Goal: Use online tool/utility: Utilize a website feature to perform a specific function

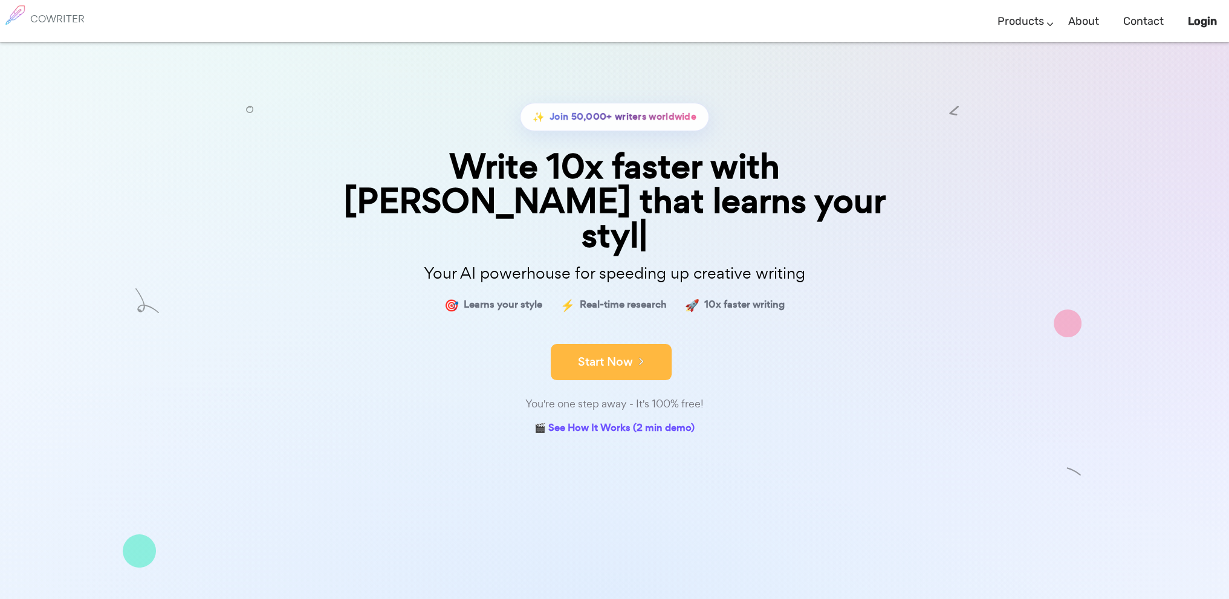
click at [583, 290] on div "✨ Join 50,000+ writers worldwide Write 10x faster with AI that learns your styl…" at bounding box center [615, 271] width 605 height 336
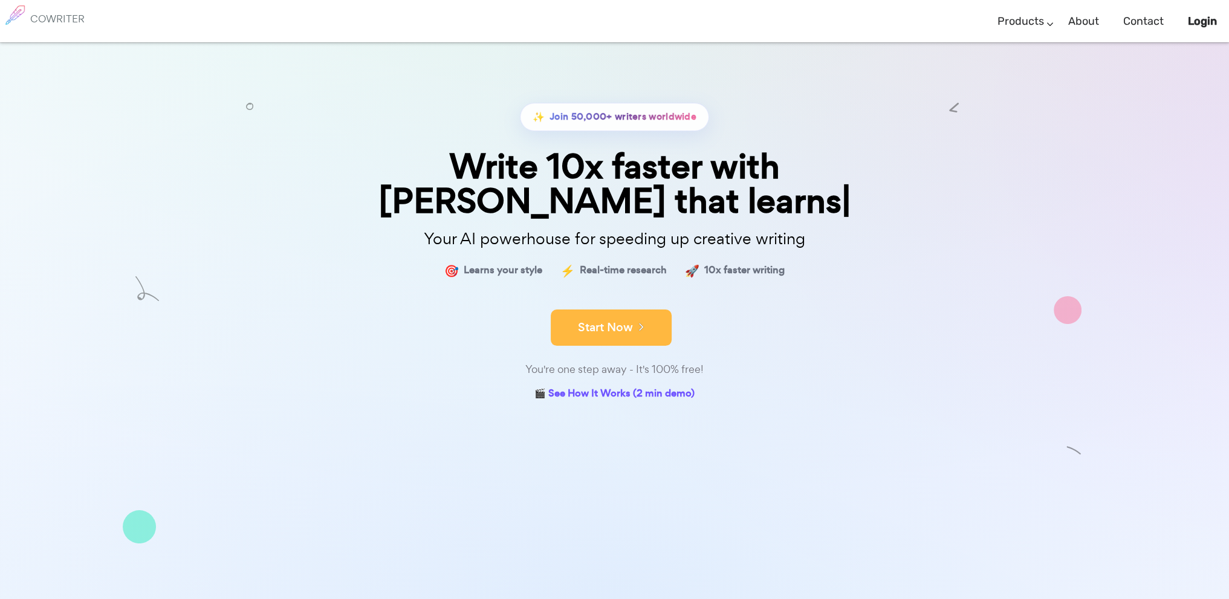
click at [594, 361] on div "You're one step away - It's 100% free!" at bounding box center [615, 370] width 605 height 18
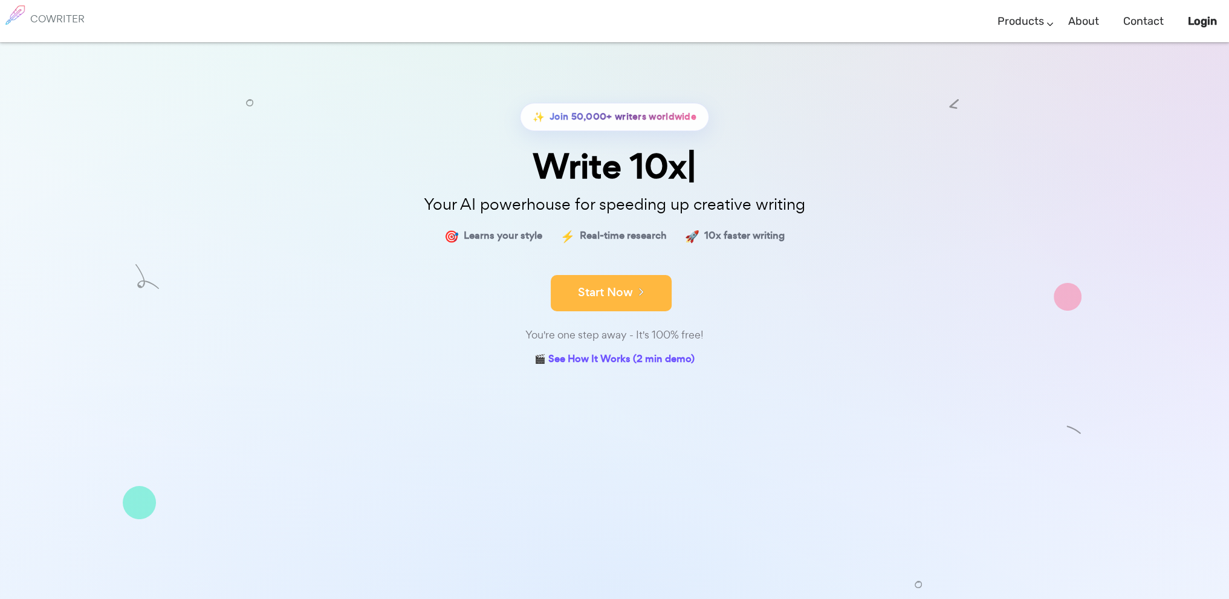
click at [595, 288] on button "Start Now" at bounding box center [611, 293] width 121 height 36
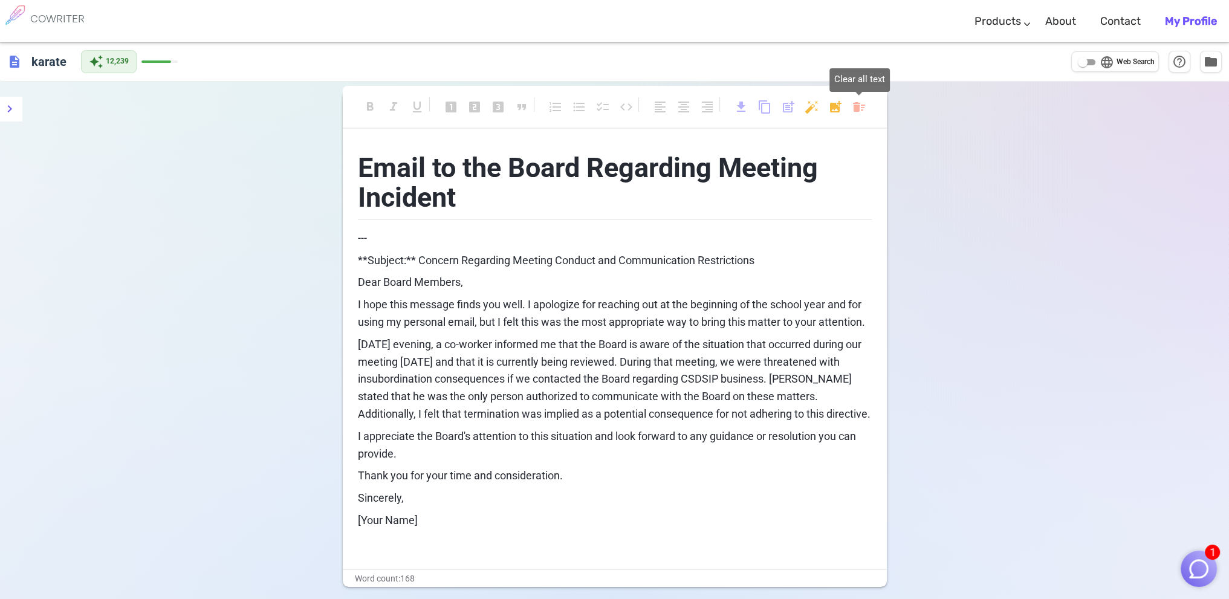
click at [856, 104] on body "1 COWRITER Products Writing Marketing Emails Images (soon) About Contact My Pro…" at bounding box center [614, 350] width 1229 height 700
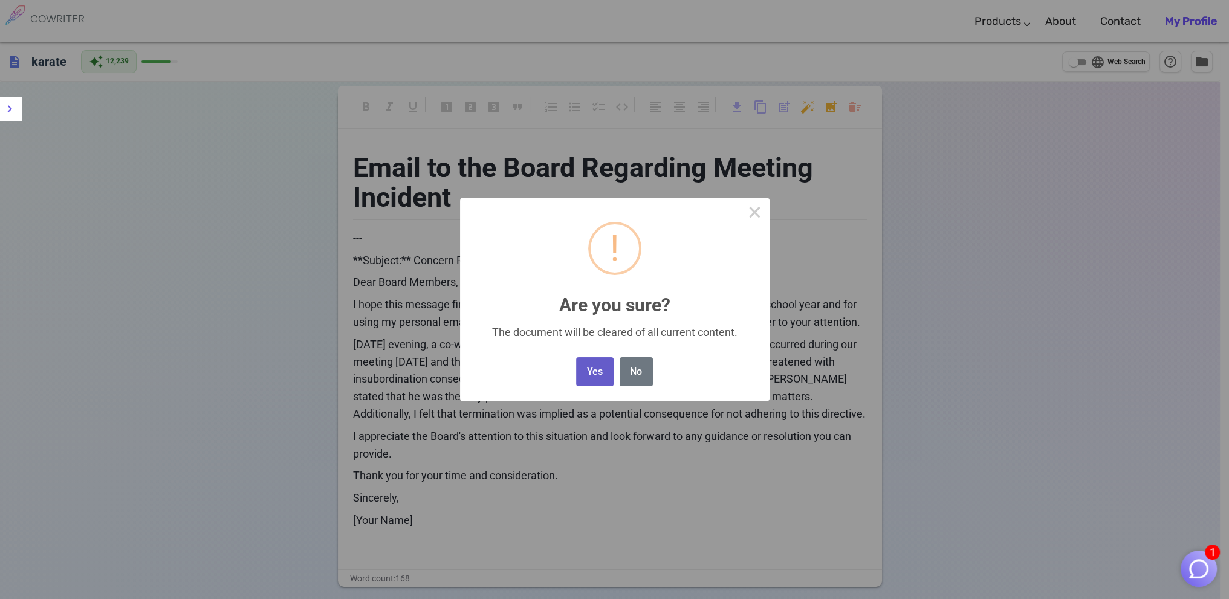
click at [600, 369] on button "Yes" at bounding box center [594, 372] width 37 height 30
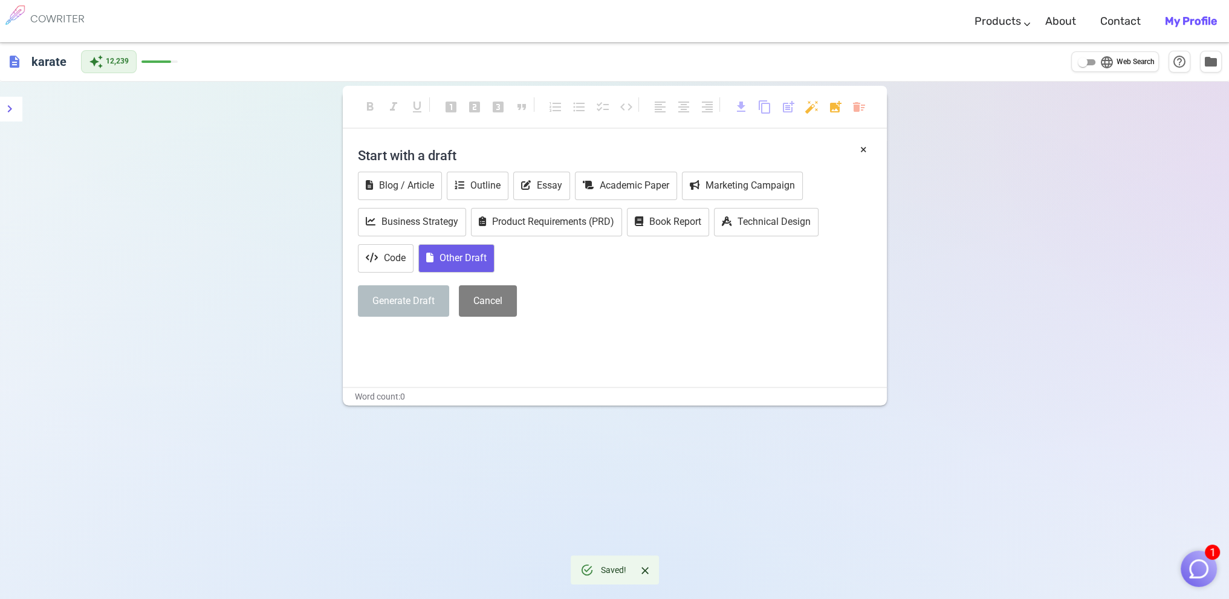
click at [469, 249] on button "Other Draft" at bounding box center [456, 258] width 76 height 28
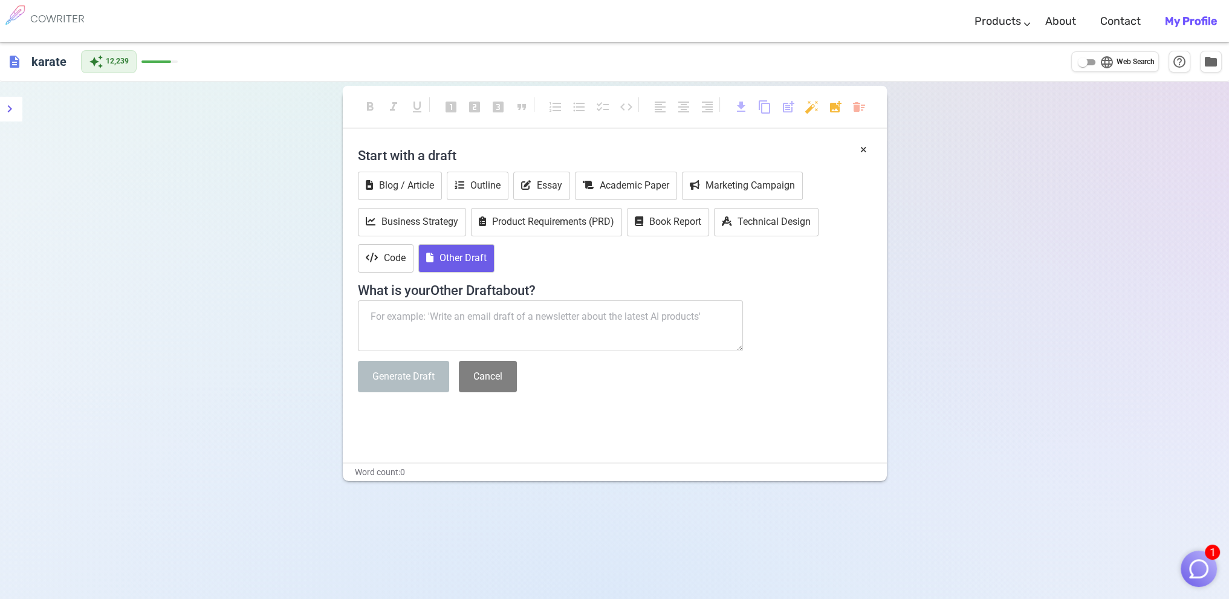
paste textarea "This is [PERSON_NAME] from CSDSIP. We met through email the spring 2024 because…"
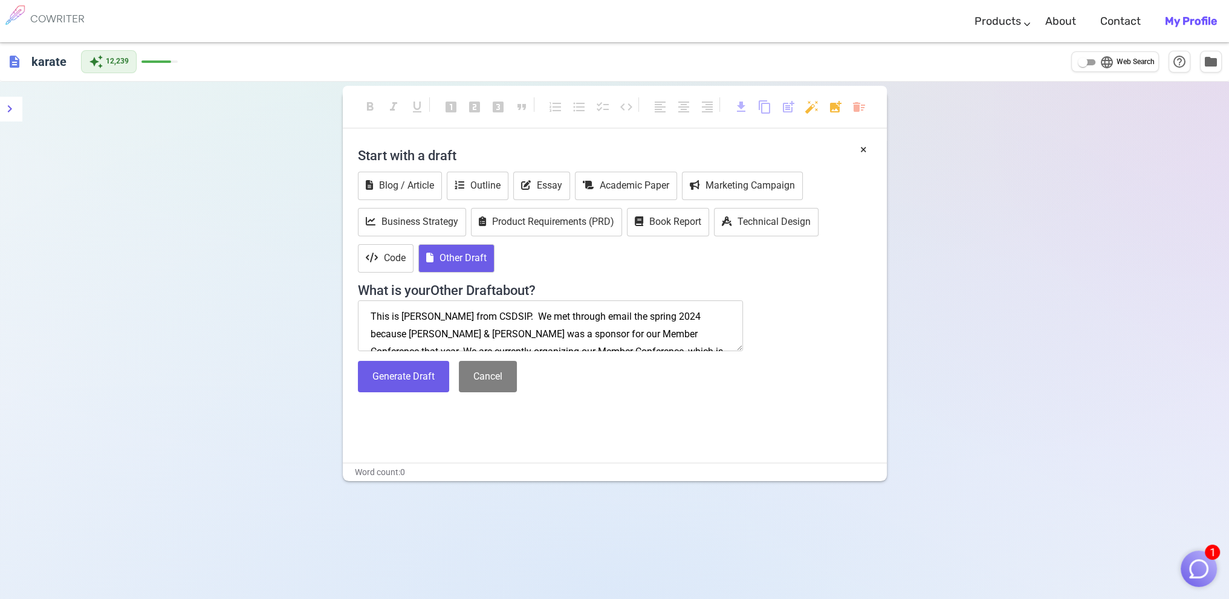
scroll to position [129, 0]
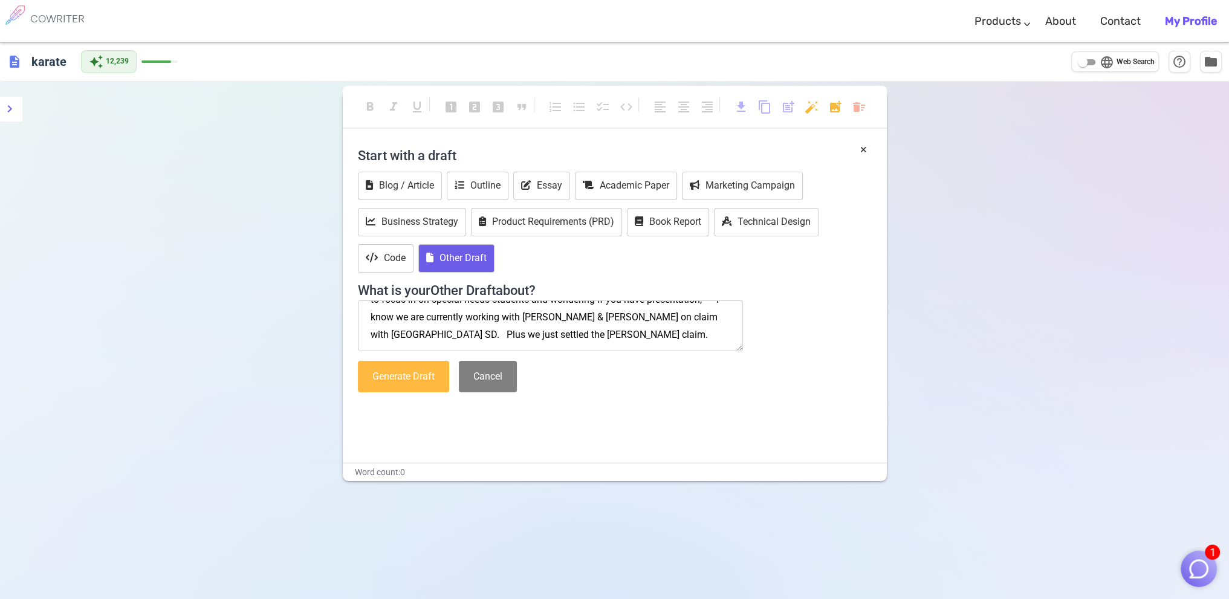
type textarea "This is [PERSON_NAME] from CSDSIP. We met through email the spring 2024 because…"
click at [390, 379] on button "Generate Draft" at bounding box center [403, 377] width 91 height 32
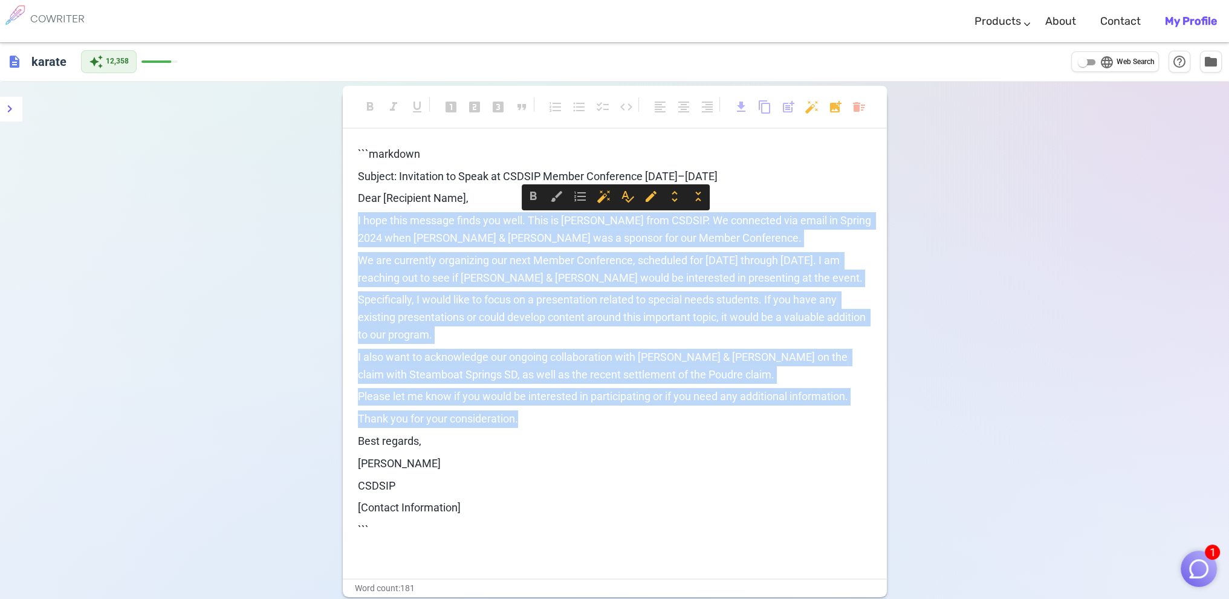
drag, startPoint x: 358, startPoint y: 218, endPoint x: 529, endPoint y: 419, distance: 263.8
click at [529, 419] on div "```markdown Subject: Invitation to Speak at CSDSIP Member Conference [DATE]–[DA…" at bounding box center [615, 354] width 514 height 416
copy div "I hope this message finds you well. This is [PERSON_NAME] from CSDSIP. We conne…"
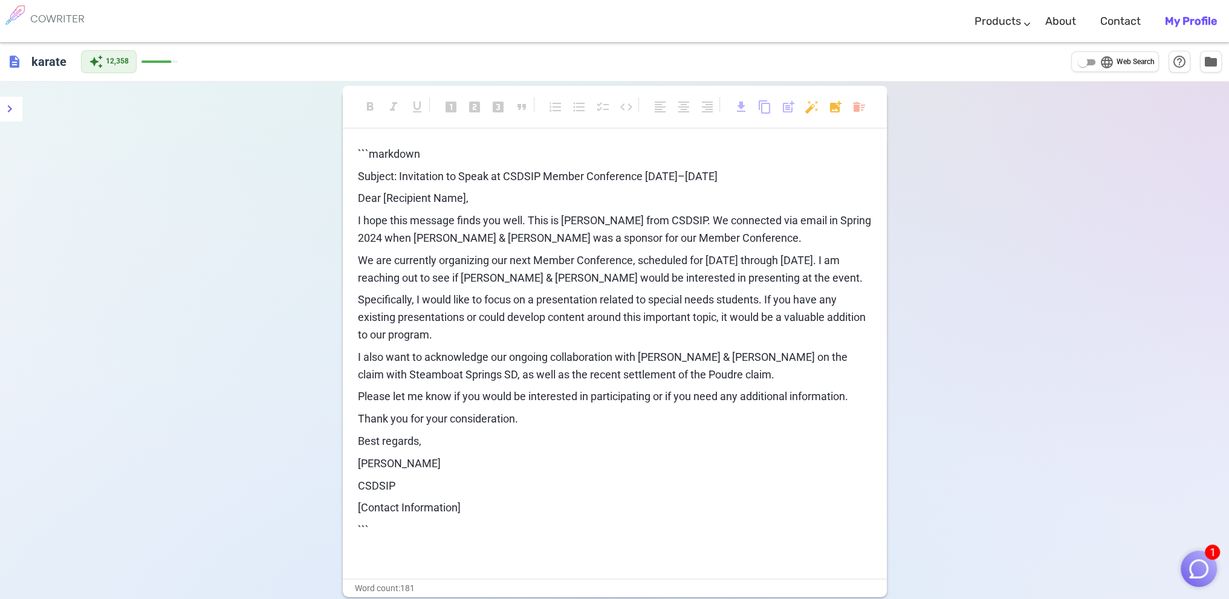
click at [169, 418] on div "format_bold format_italic format_underlined looks_one looks_two looks_3 format_…" at bounding box center [614, 396] width 1229 height 628
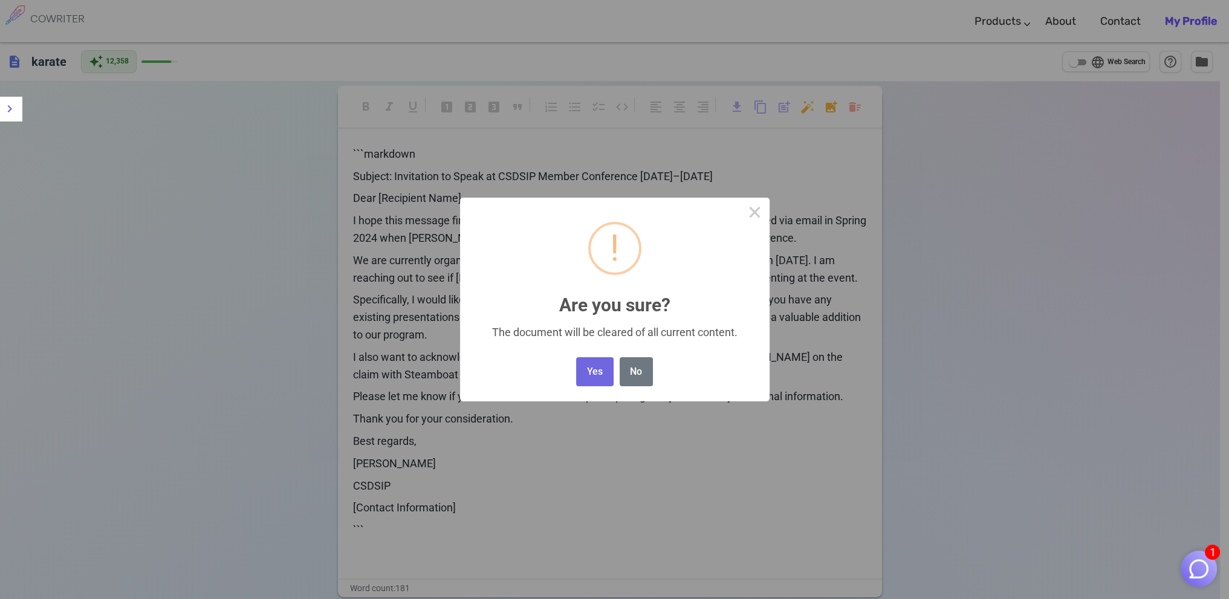
click at [856, 108] on body "1 COWRITER Products Writing Marketing Emails Images (soon) About Contact My Pro…" at bounding box center [614, 354] width 1229 height 709
click at [590, 376] on button "Yes" at bounding box center [594, 372] width 37 height 30
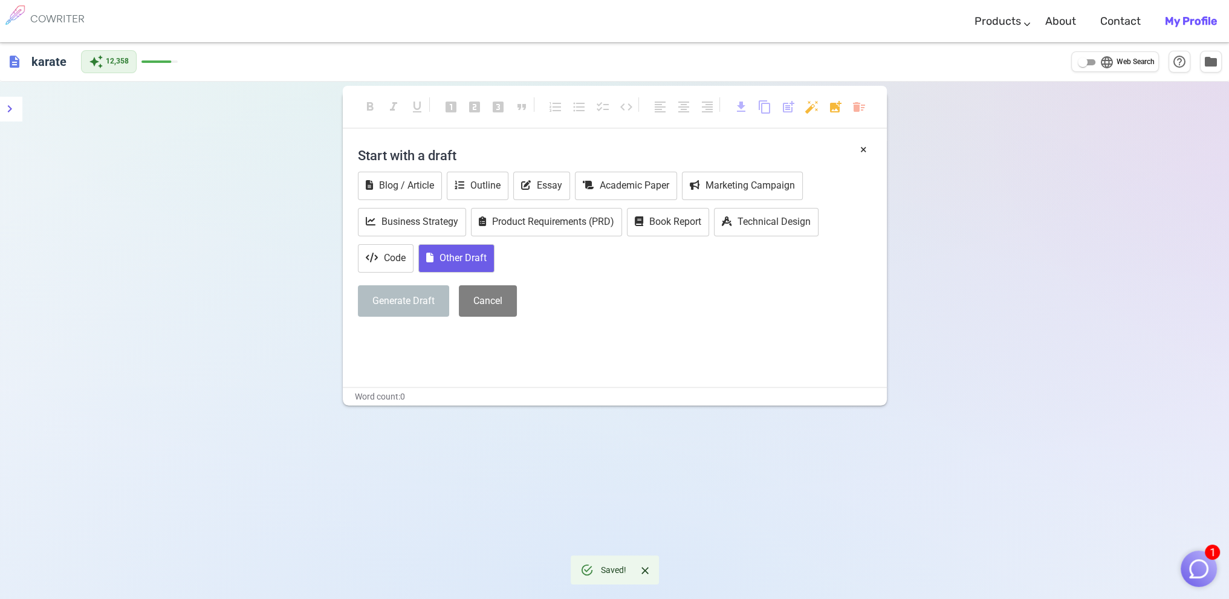
click at [435, 257] on button "Other Draft" at bounding box center [456, 258] width 76 height 28
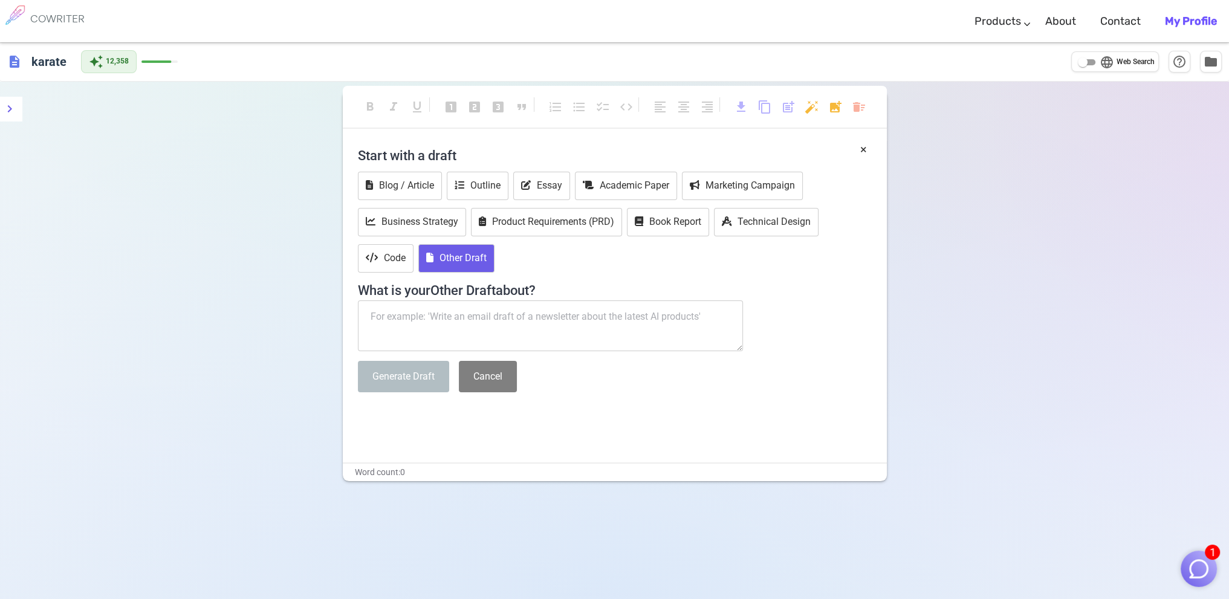
paste textarea "The reason why I haveI picked this topic is because of the current claim with S…"
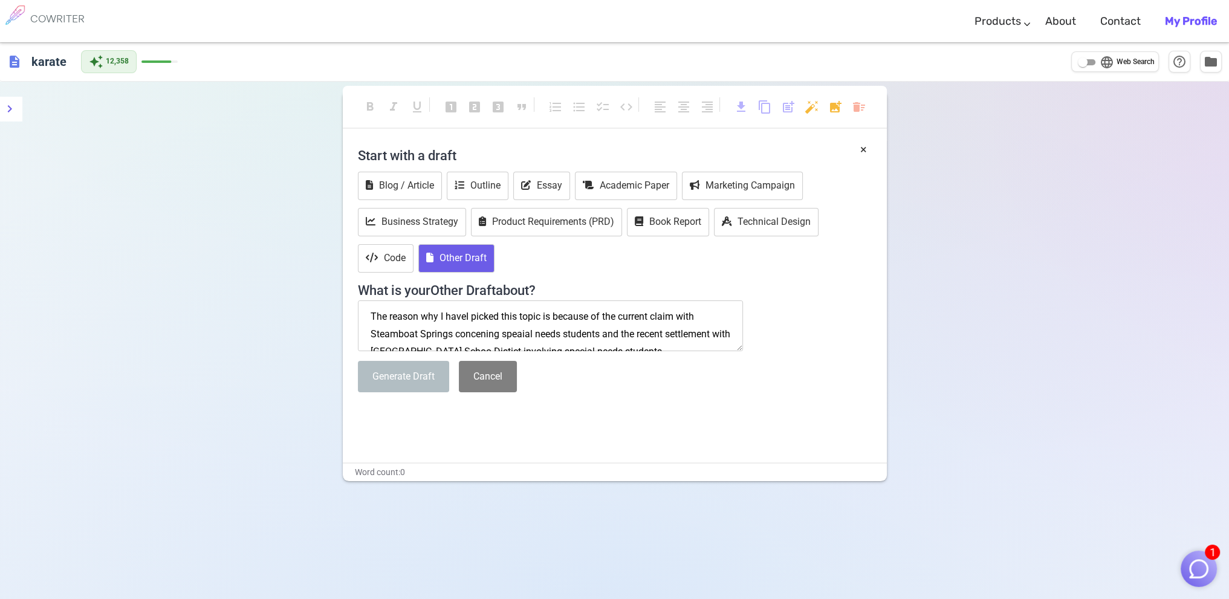
scroll to position [7, 0]
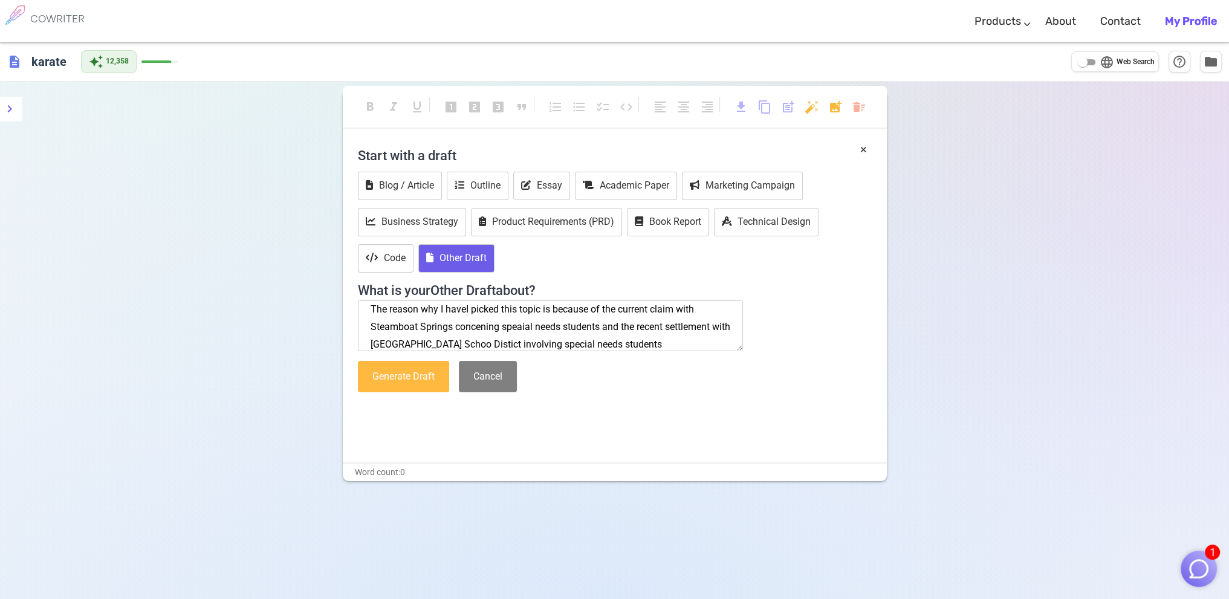
type textarea "The reason why I haveI picked this topic is because of the current claim with S…"
click at [381, 379] on button "Generate Draft" at bounding box center [403, 377] width 91 height 32
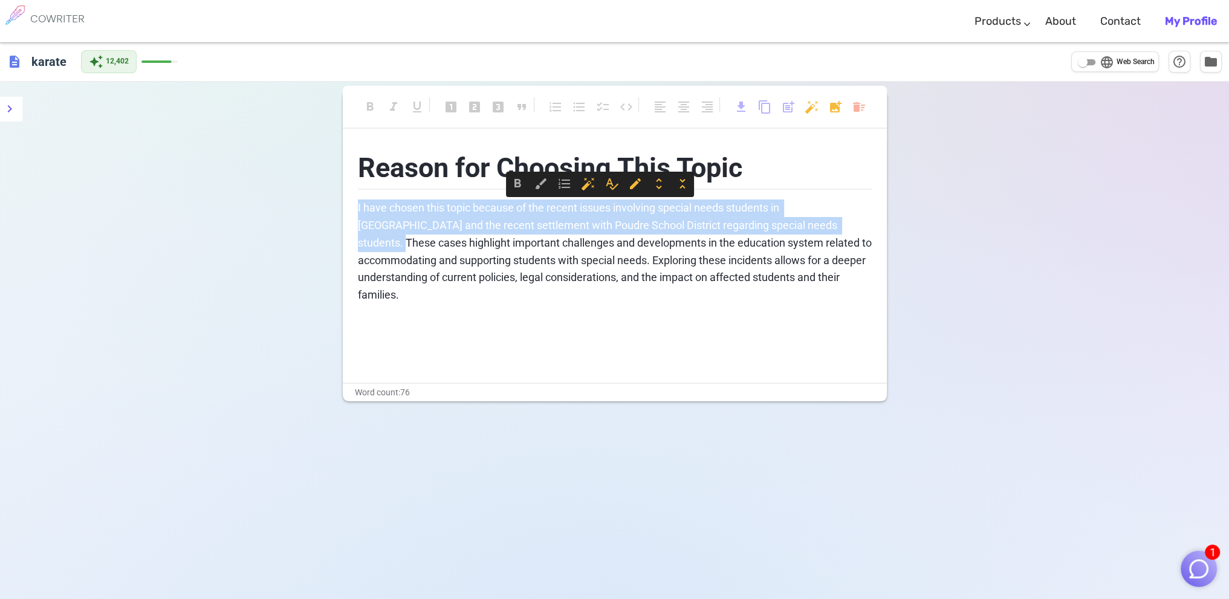
drag, startPoint x: 358, startPoint y: 204, endPoint x: 824, endPoint y: 221, distance: 465.9
click at [824, 221] on span "I have chosen this topic because of the recent issues involving special needs s…" at bounding box center [616, 251] width 516 height 100
copy span "I have chosen this topic because of the recent issues involving special needs s…"
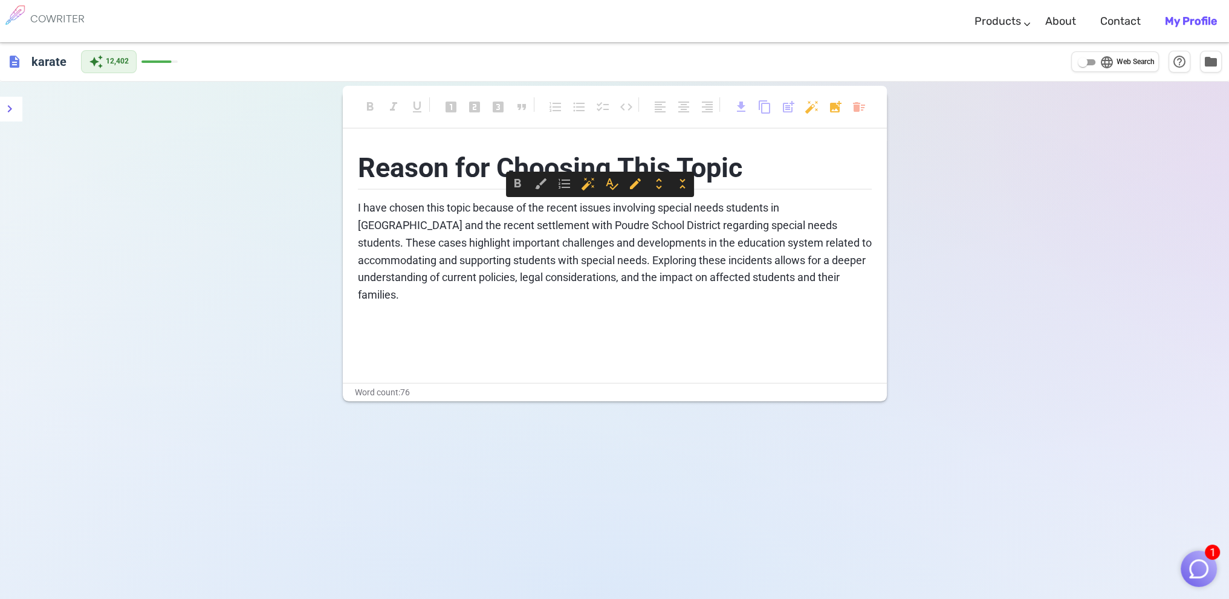
click at [46, 284] on div "format_bold format_italic format_underlined looks_one looks_two looks_3 format_…" at bounding box center [614, 381] width 1229 height 599
click at [933, 178] on div "format_bold format_italic format_underlined looks_one looks_two looks_3 format_…" at bounding box center [614, 381] width 1229 height 599
